Goal: Download file/media

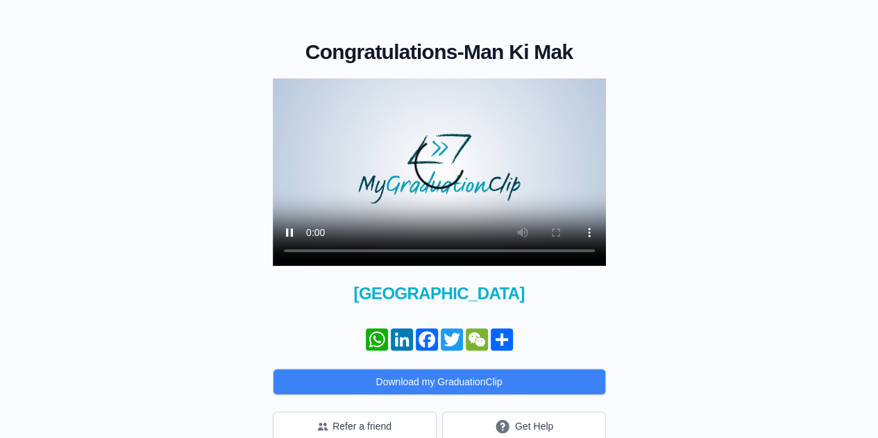
scroll to position [111, 0]
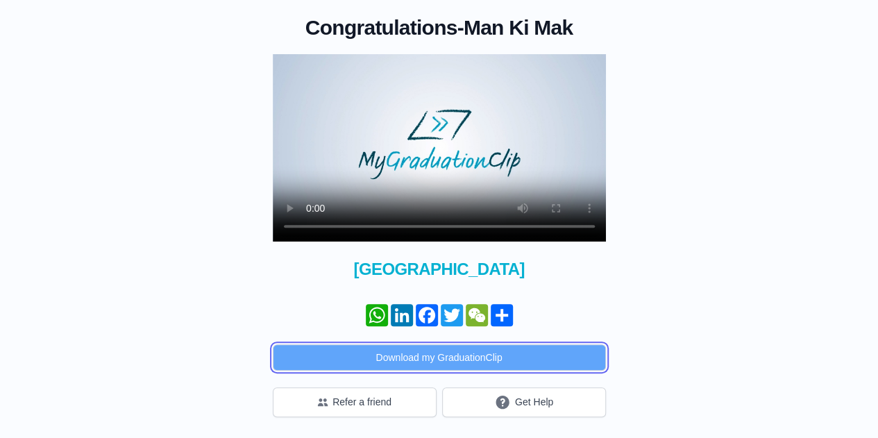
click at [444, 355] on button "Download my GraduationClip" at bounding box center [439, 357] width 333 height 26
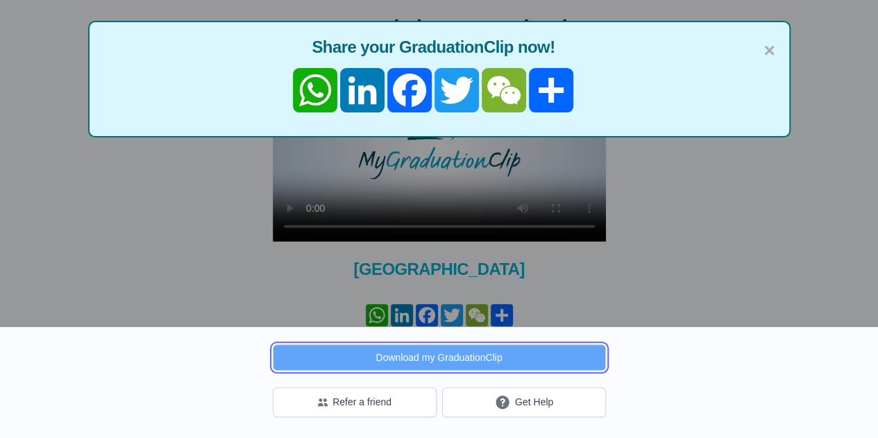
click at [501, 359] on button "Download my GraduationClip" at bounding box center [439, 357] width 333 height 26
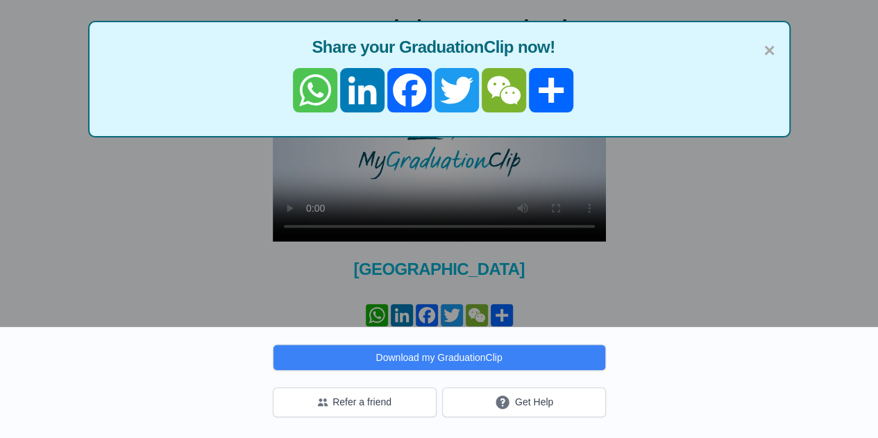
click at [315, 86] on link "WhatsApp" at bounding box center [315, 90] width 47 height 44
